Goal: Complete application form: Complete application form

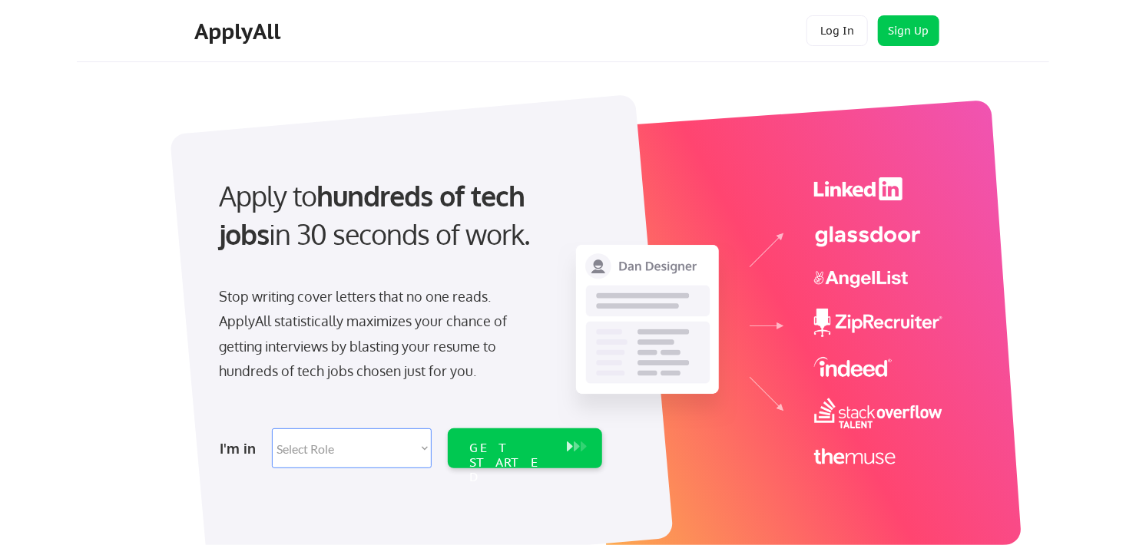
select select ""hr_recruiting""
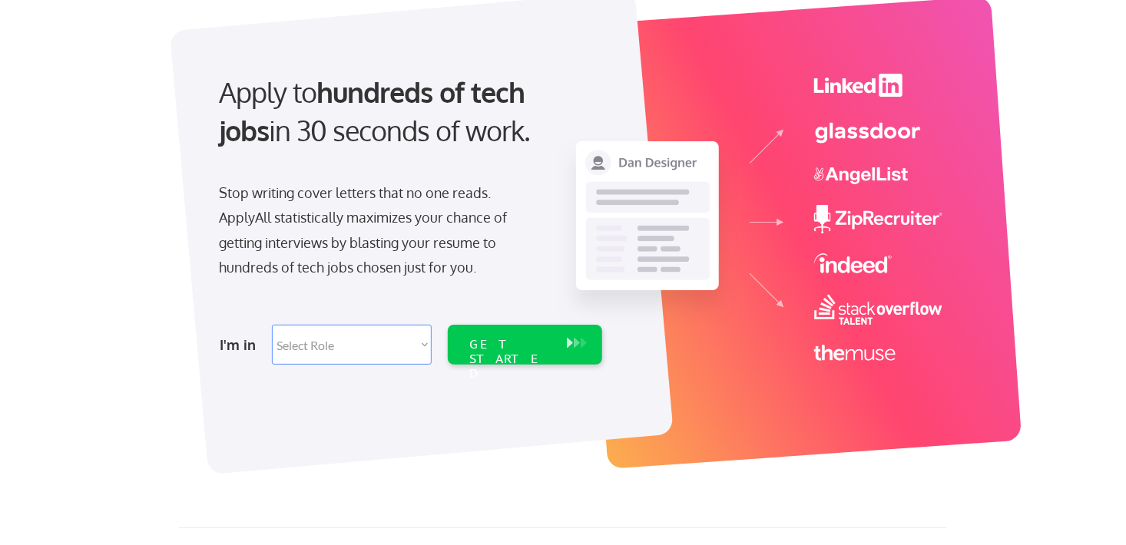
scroll to position [104, 0]
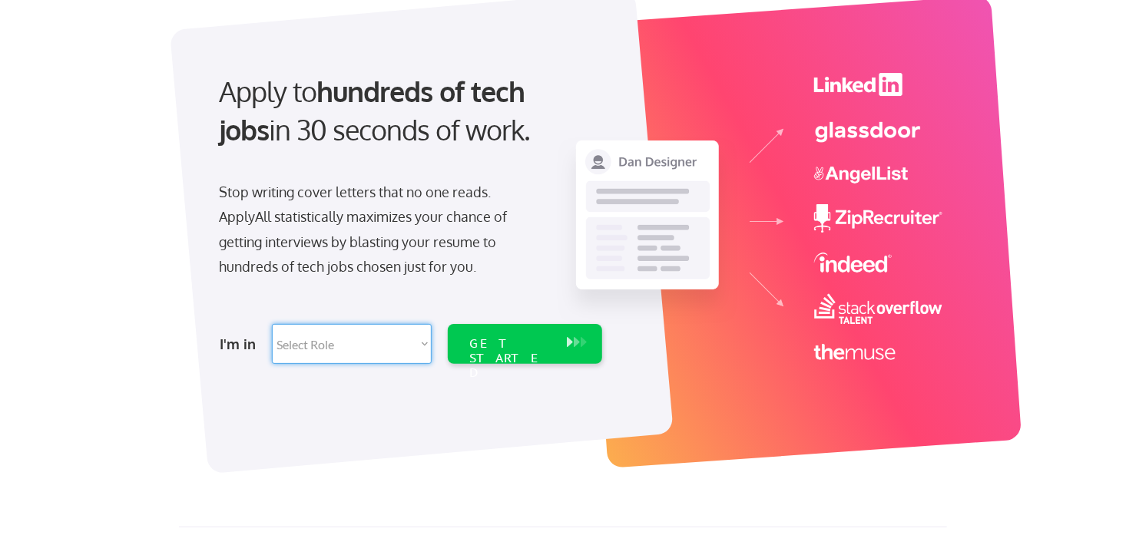
click at [411, 342] on select "Select Role Software Engineering Product Management Customer Success Sales UI/U…" at bounding box center [352, 344] width 160 height 40
select select ""hr_recruiting""
click at [272, 324] on select "Select Role Software Engineering Product Management Customer Success Sales UI/U…" at bounding box center [352, 344] width 160 height 40
select select ""hr_recruiting""
click at [517, 336] on div "GET STARTED" at bounding box center [510, 358] width 82 height 45
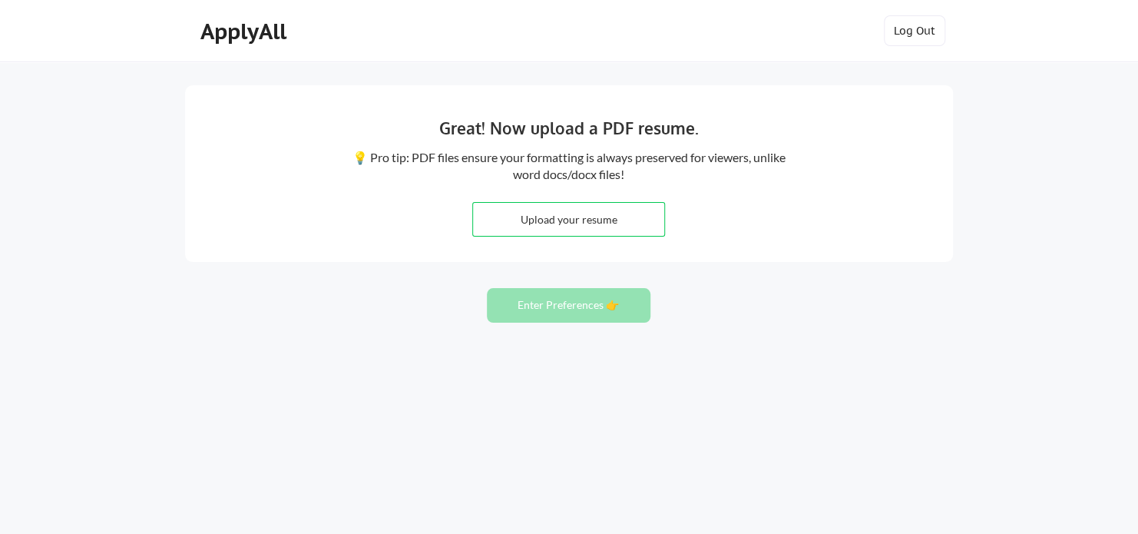
click at [760, 239] on div "Great! Now upload a PDF resume. 💡 Pro tip: PDF files ensure your formatting is …" at bounding box center [569, 173] width 768 height 177
click at [600, 208] on input "file" at bounding box center [568, 219] width 191 height 33
type input "C:\fakepath\Leah_De Leon_Resume2025.pdf"
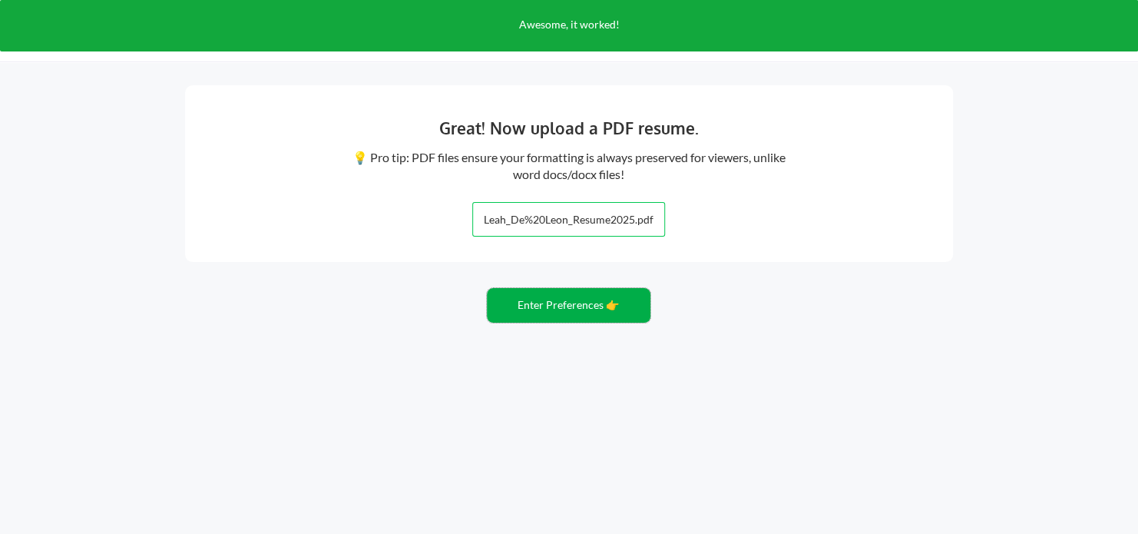
click at [583, 301] on button "Enter Preferences 👉" at bounding box center [569, 305] width 164 height 35
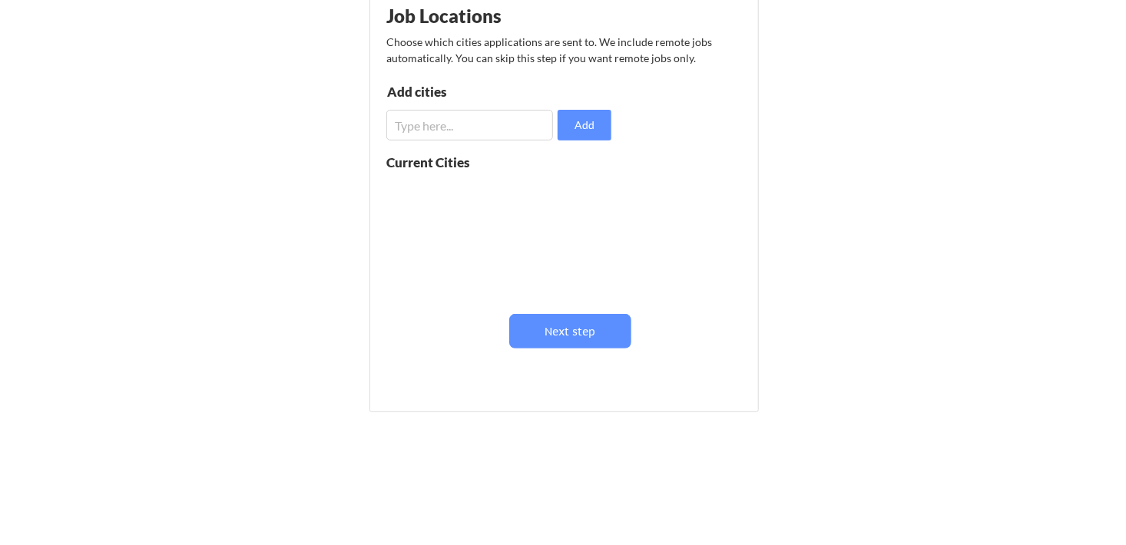
scroll to position [207, 0]
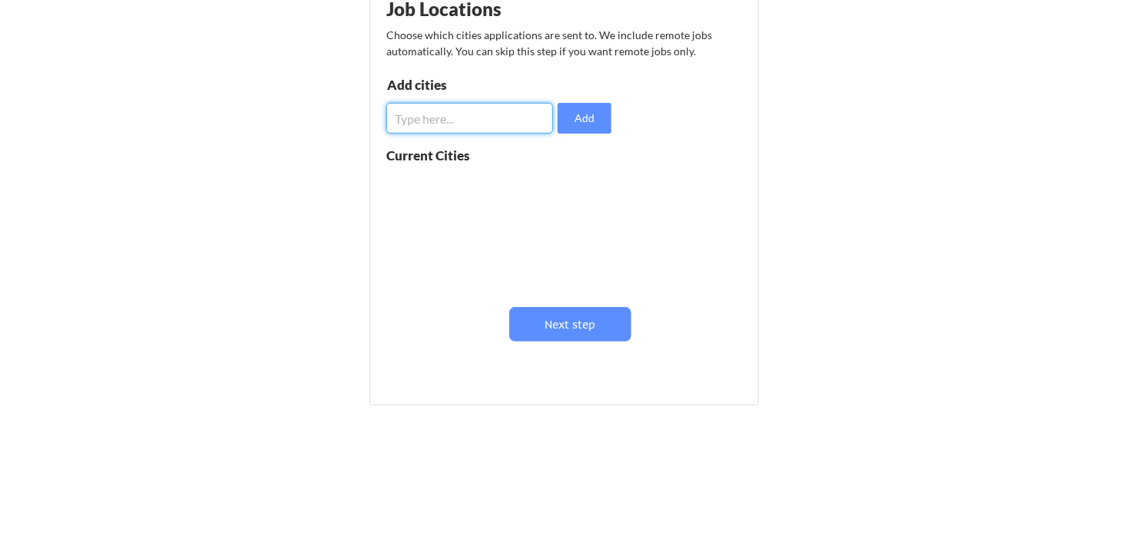
click at [525, 121] on input "input" at bounding box center [469, 118] width 167 height 31
type input "austin, tx"
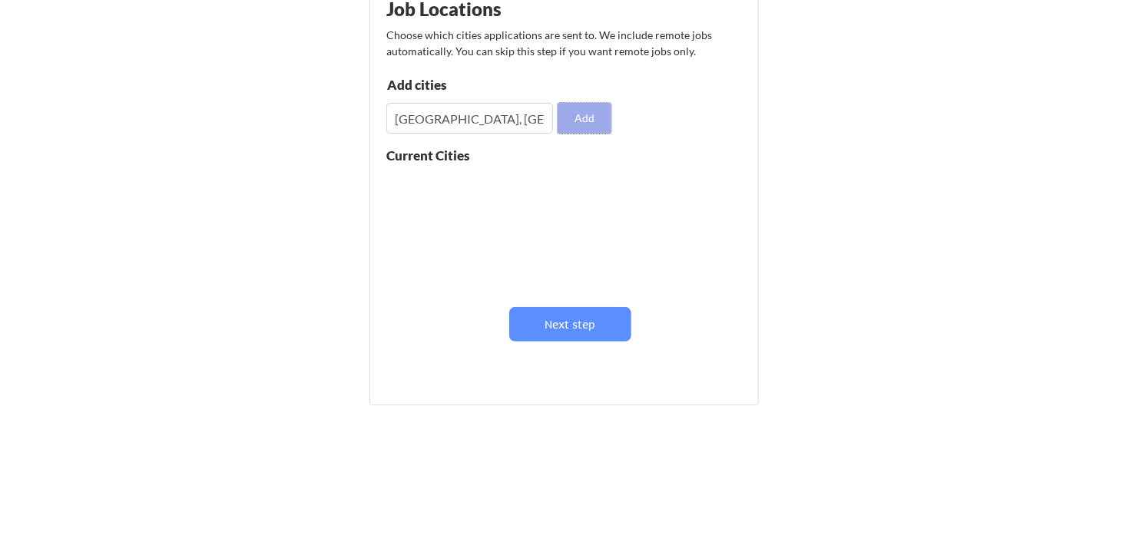
click at [564, 123] on button "Add" at bounding box center [584, 118] width 54 height 31
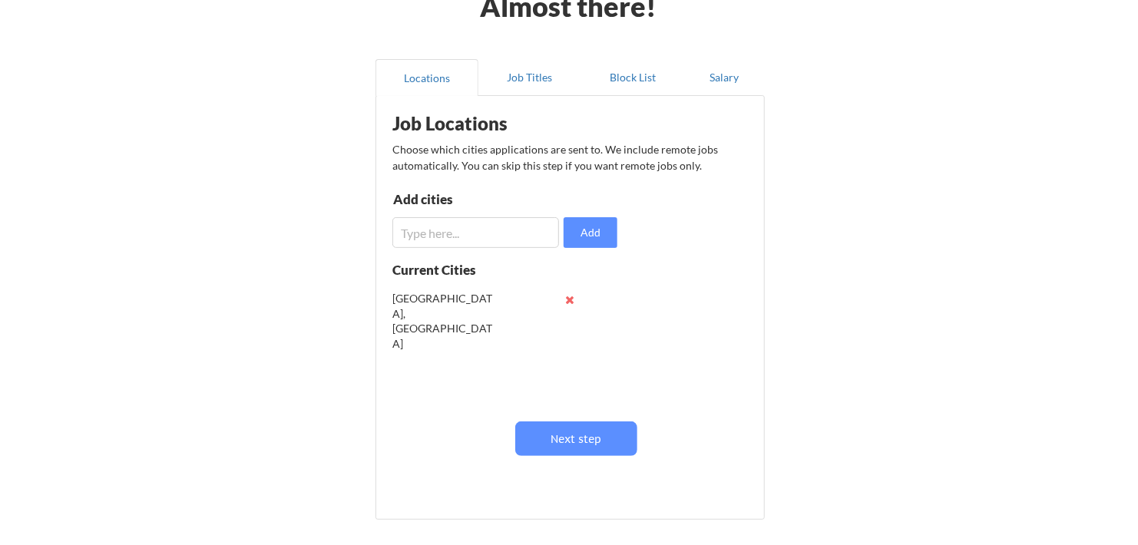
scroll to position [85, 0]
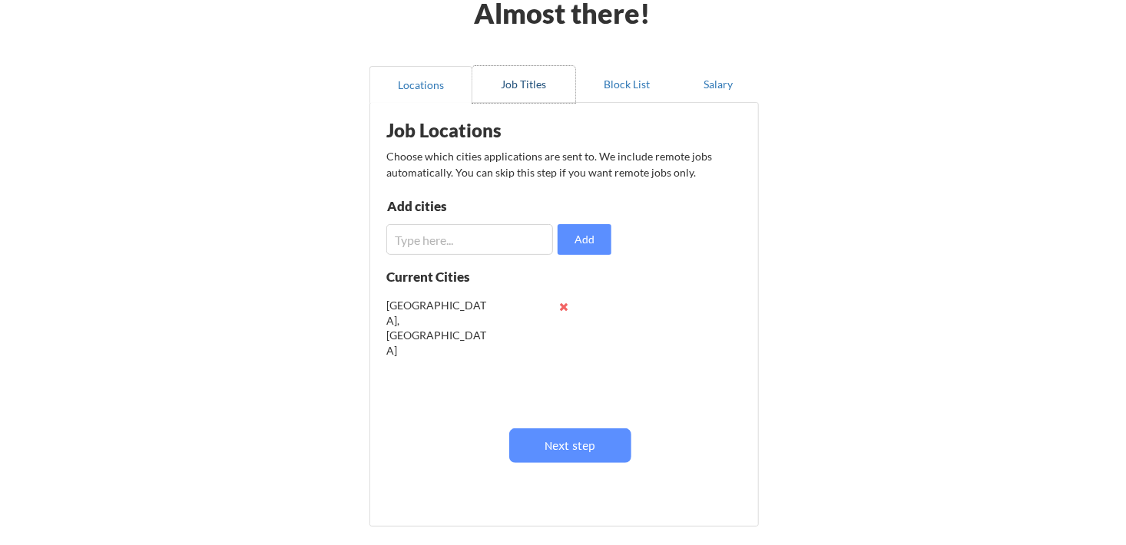
click at [520, 87] on button "Job Titles" at bounding box center [523, 84] width 103 height 37
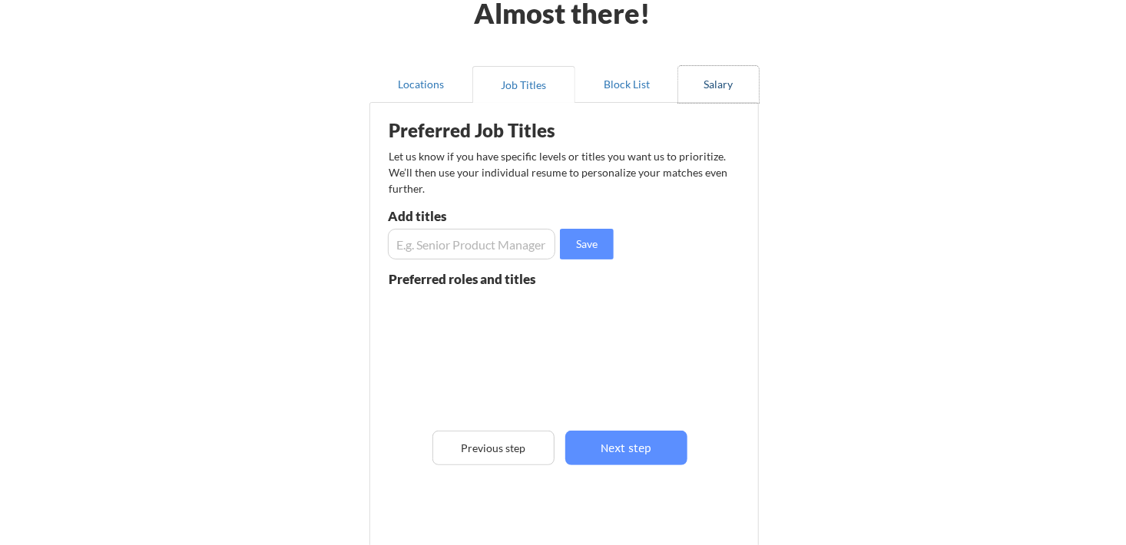
click at [742, 83] on button "Salary" at bounding box center [718, 84] width 81 height 37
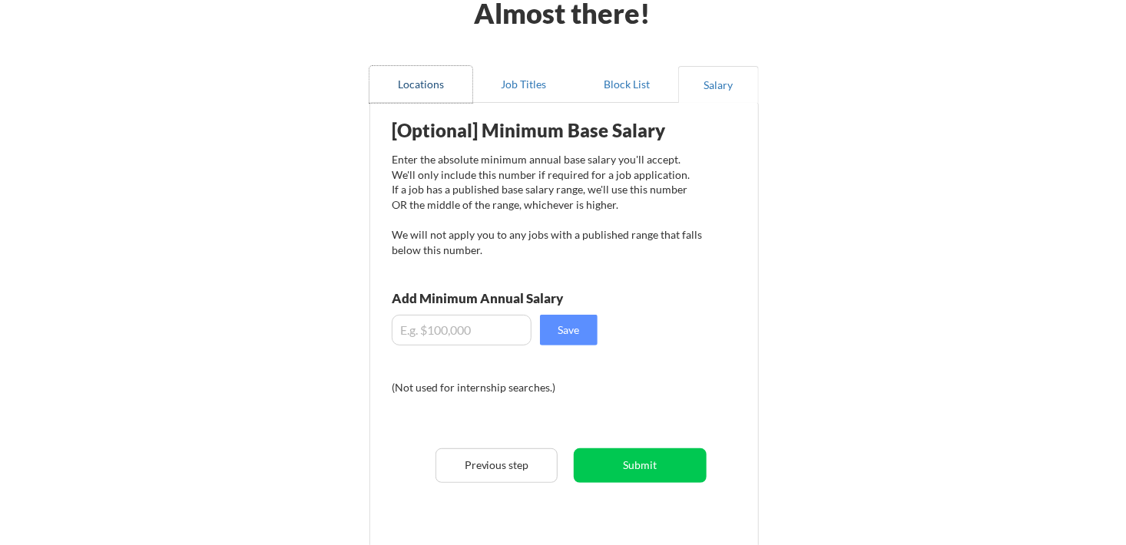
click at [403, 91] on button "Locations" at bounding box center [420, 84] width 103 height 37
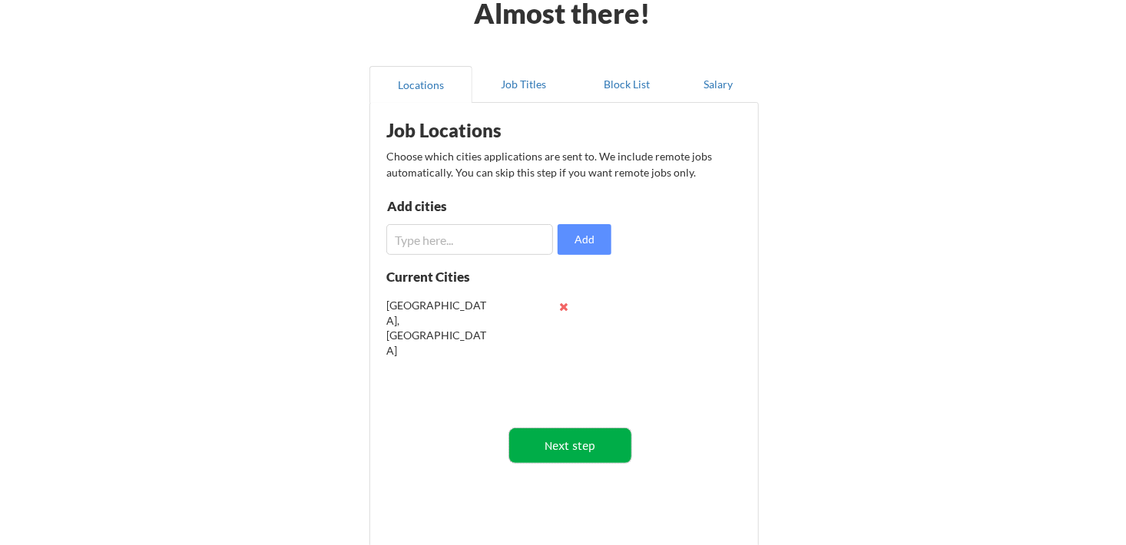
click at [584, 453] on button "Next step" at bounding box center [570, 445] width 122 height 35
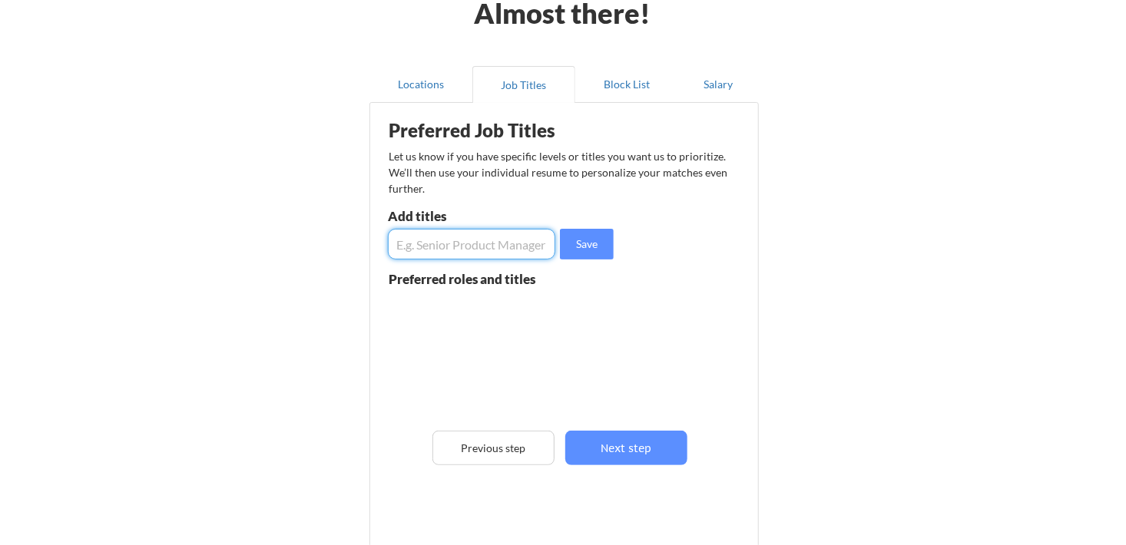
click at [491, 236] on input "input" at bounding box center [471, 244] width 167 height 31
type input "Recruiting Operations"
click at [575, 242] on button "Save" at bounding box center [587, 244] width 54 height 31
click at [492, 241] on input "input" at bounding box center [471, 244] width 167 height 31
type input "HR Operations"
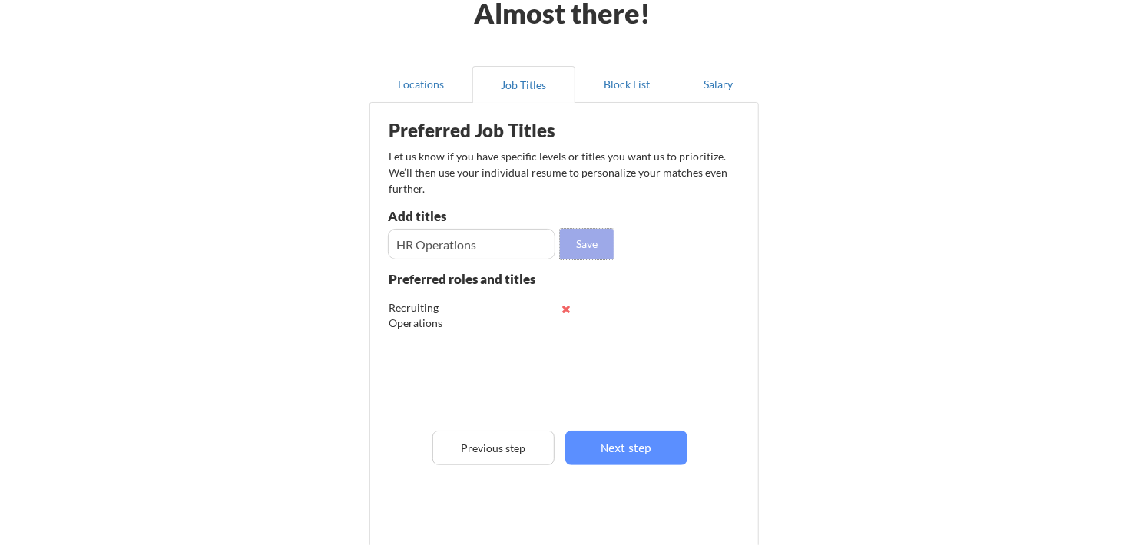
click at [609, 249] on button "Save" at bounding box center [587, 244] width 54 height 31
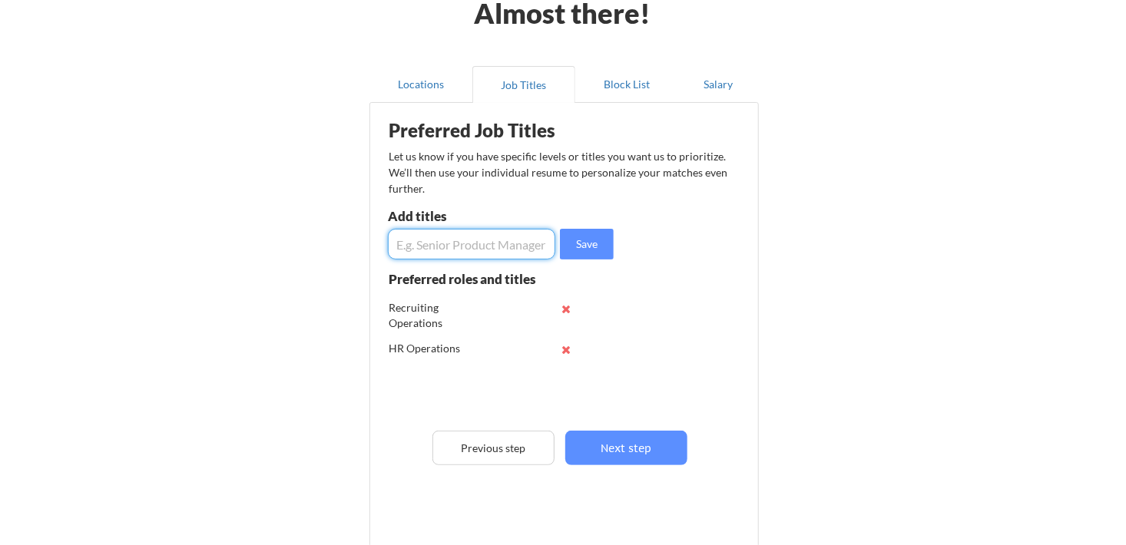
click at [481, 247] on input "input" at bounding box center [471, 244] width 167 height 31
click at [617, 441] on button "Next step" at bounding box center [626, 448] width 122 height 35
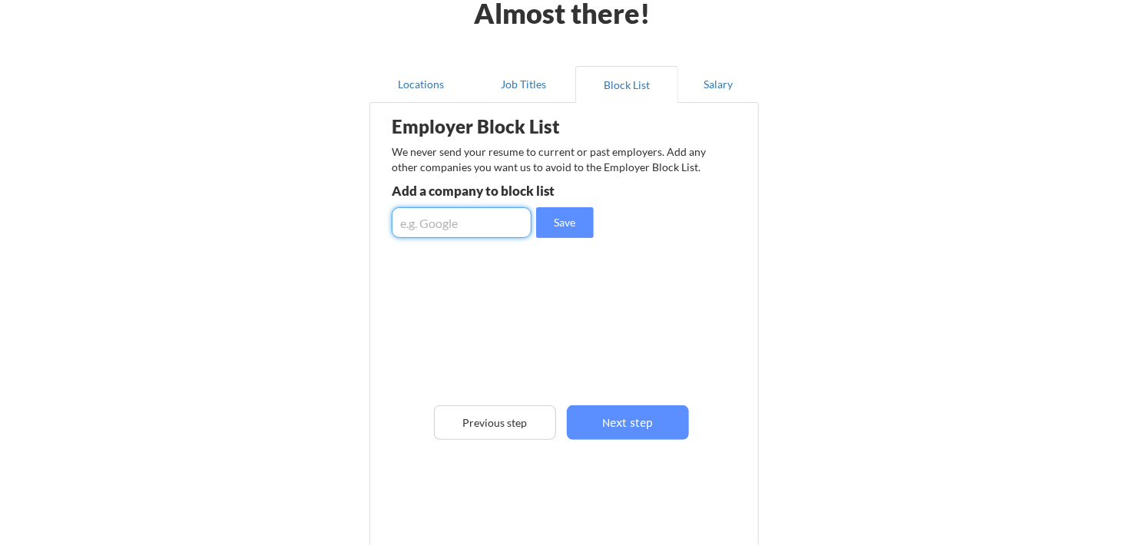
click at [495, 227] on input "input" at bounding box center [462, 222] width 140 height 31
type input "Indeed"
click at [564, 226] on button "Save" at bounding box center [565, 222] width 58 height 31
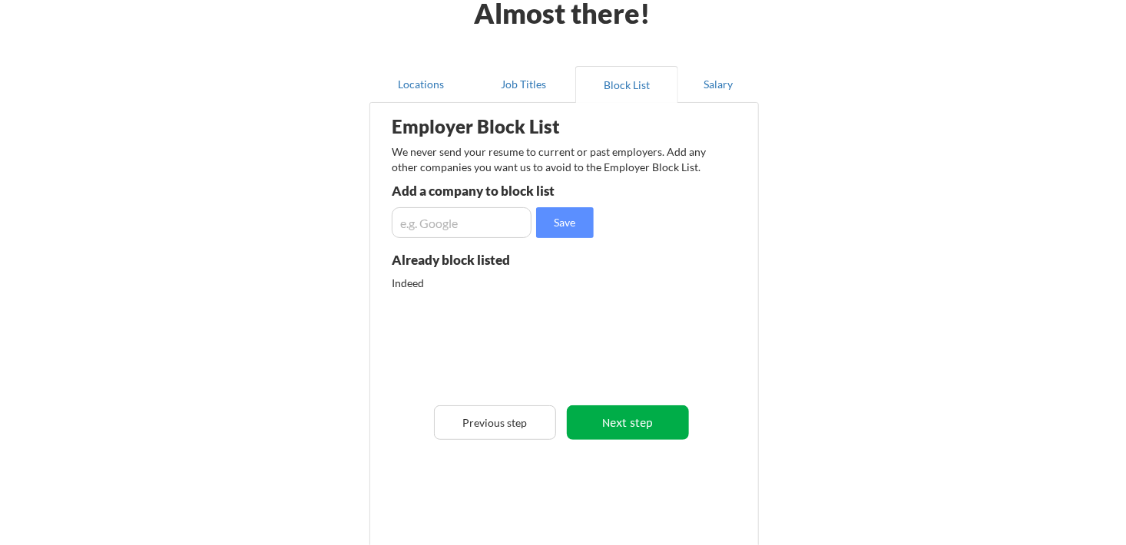
click at [617, 422] on button "Next step" at bounding box center [628, 422] width 122 height 35
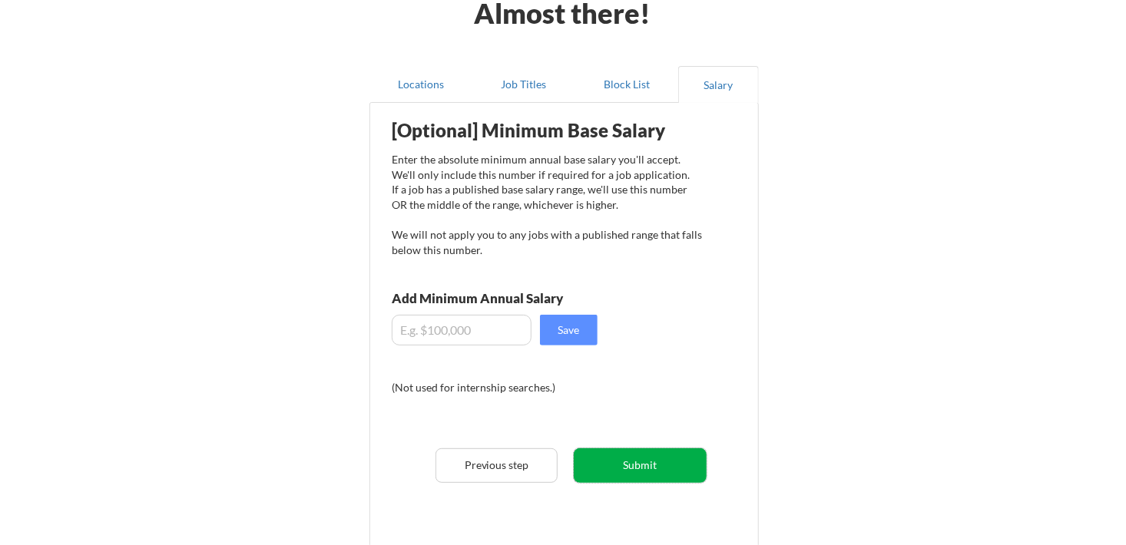
click at [612, 459] on button "Submit" at bounding box center [640, 465] width 133 height 35
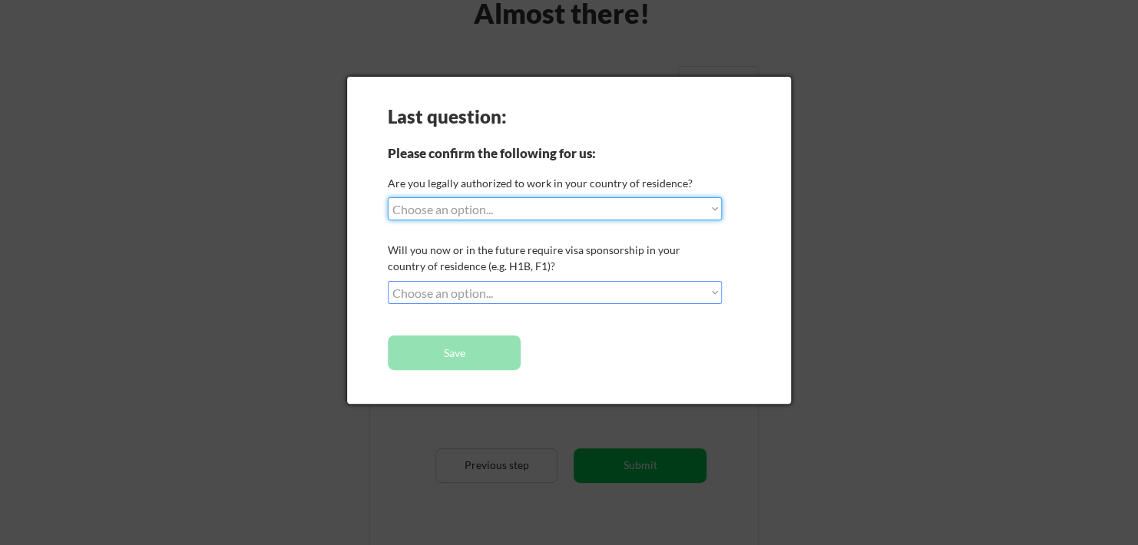
click at [661, 208] on select "Choose an option... Yes, I am a US Citizen Yes, I am a Canadian Citizen Yes, I …" at bounding box center [555, 208] width 334 height 23
select select ""yes__i_am_a_us_citizen""
click at [388, 197] on select "Choose an option... Yes, I am a US Citizen Yes, I am a Canadian Citizen Yes, I …" at bounding box center [555, 208] width 334 height 23
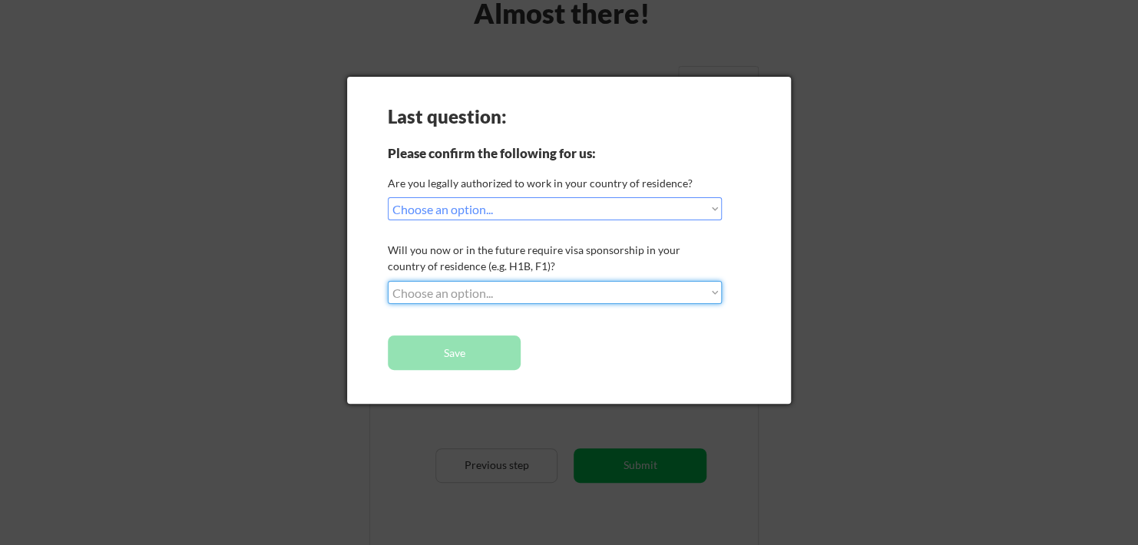
click at [606, 297] on select "Choose an option... No, I will not need sponsorship Yes, I will need sponsorship" at bounding box center [555, 292] width 334 height 23
select select ""no__i_will_not_need_sponsorship""
click at [388, 281] on select "Choose an option... No, I will not need sponsorship Yes, I will need sponsorship" at bounding box center [555, 292] width 334 height 23
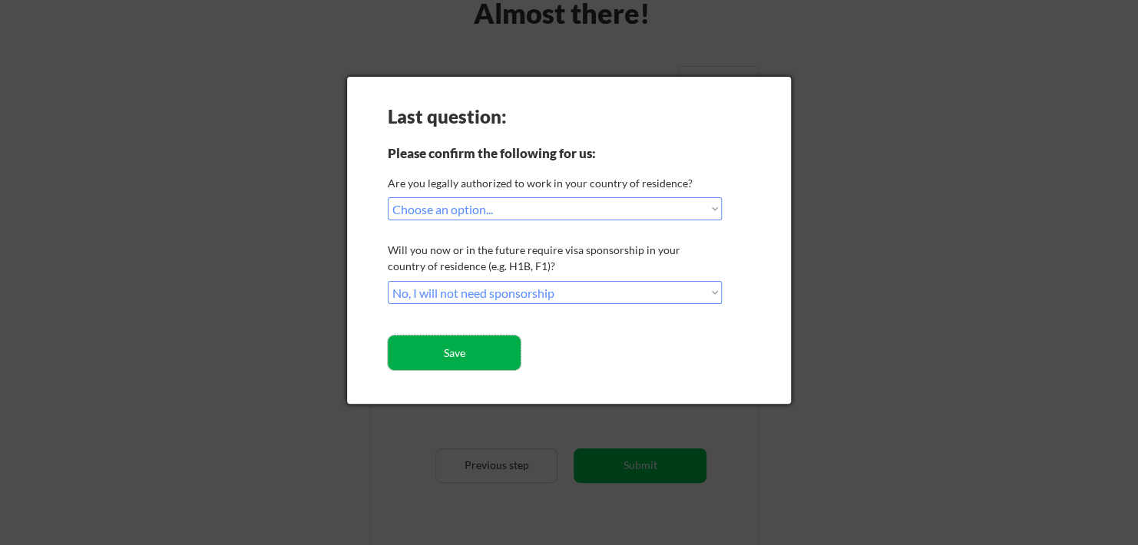
click at [476, 359] on button "Save" at bounding box center [454, 353] width 133 height 35
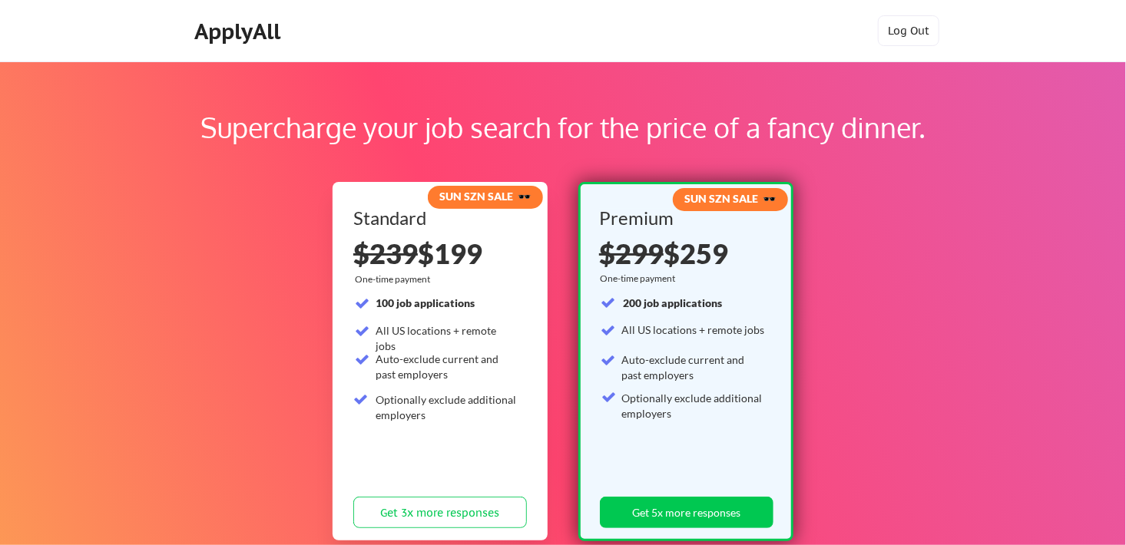
scroll to position [355, 0]
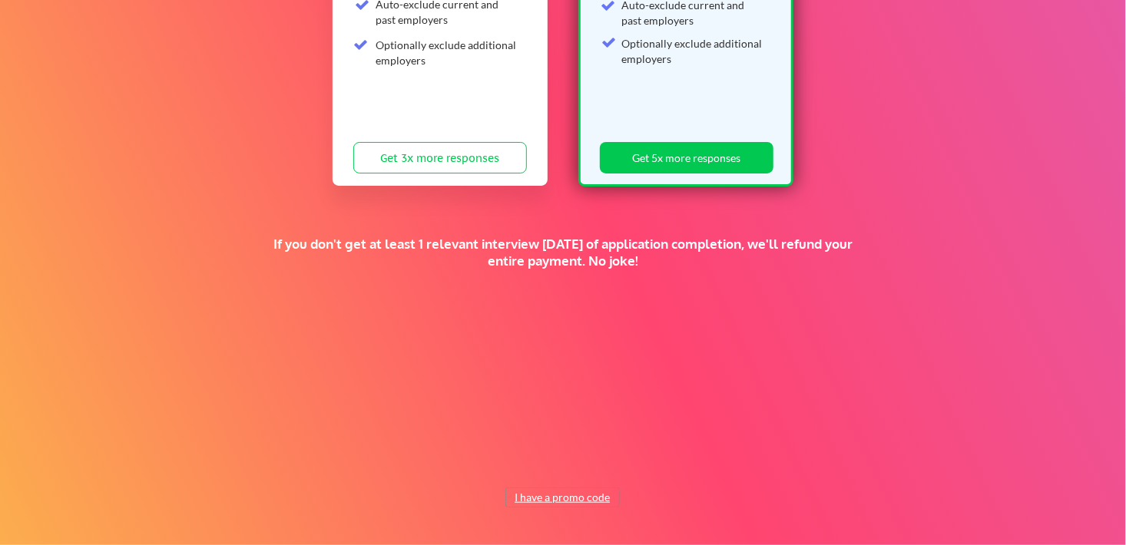
click at [549, 494] on button "I have a promo code" at bounding box center [562, 497] width 113 height 18
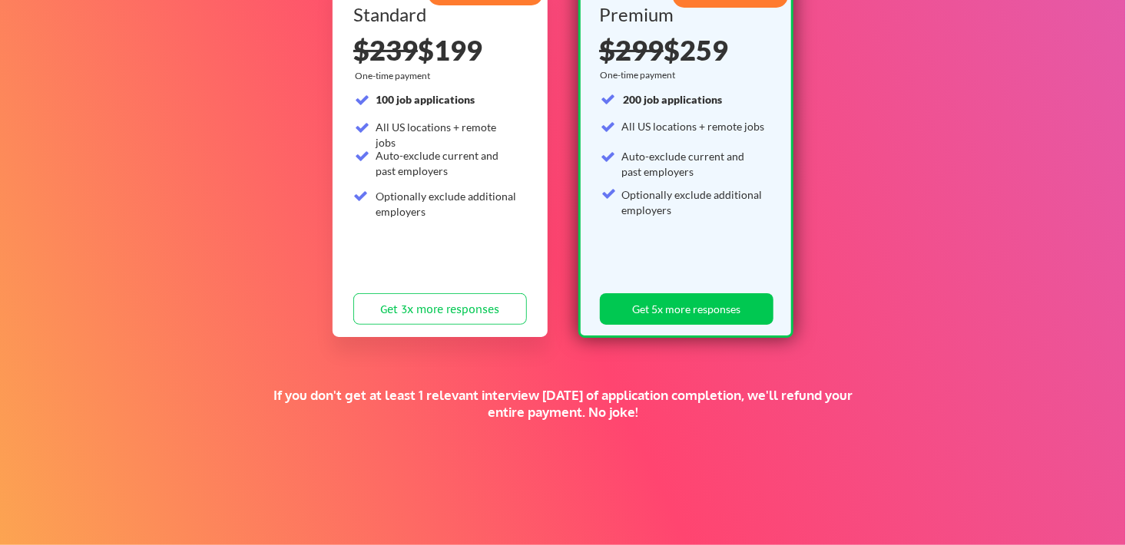
scroll to position [204, 0]
